Goal: Information Seeking & Learning: Learn about a topic

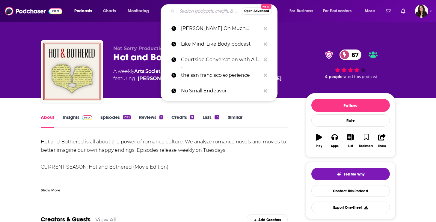
click at [195, 15] on input "Search podcasts, credits, & more..." at bounding box center [209, 11] width 64 height 10
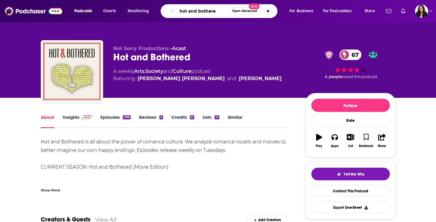
type input "hot and bothered"
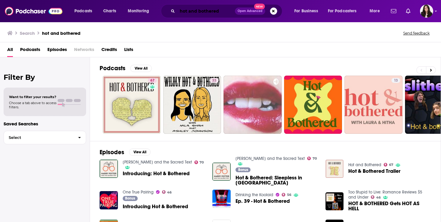
click at [220, 12] on input "hot and bothered" at bounding box center [206, 11] width 58 height 10
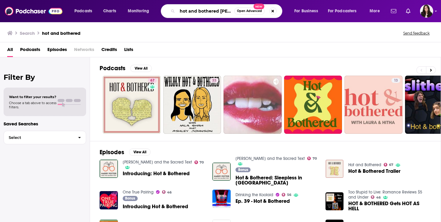
scroll to position [0, 5]
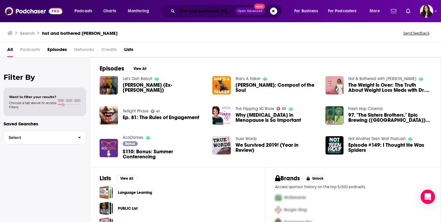
click at [209, 13] on input "hot and bothered [PERSON_NAME]" at bounding box center [206, 11] width 58 height 10
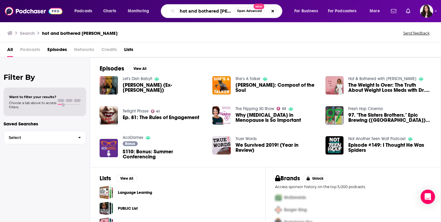
click at [209, 13] on input "hot and bothered [PERSON_NAME]" at bounding box center [205, 11] width 57 height 10
paste input "Hot & Bothered with [PERSON_NAME],"
type input "Hot & Bothered with [PERSON_NAME]"
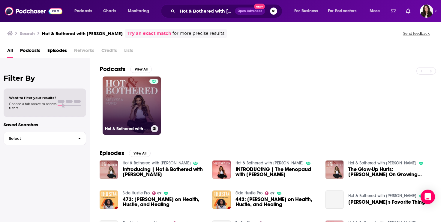
click at [124, 109] on link "Hot & Bothered with [PERSON_NAME]" at bounding box center [132, 105] width 58 height 58
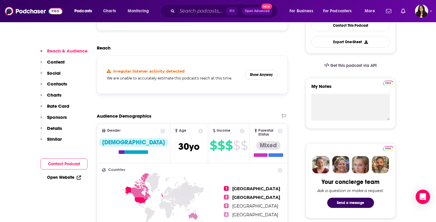
scroll to position [146, 0]
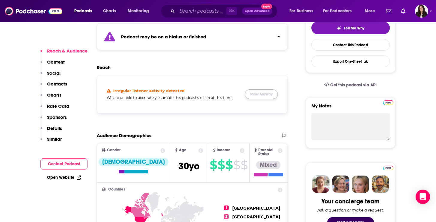
click at [261, 97] on button "Show Anyway" at bounding box center [261, 94] width 33 height 10
